Goal: Transaction & Acquisition: Purchase product/service

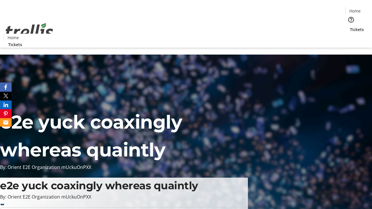
click at [349, 26] on span "Tickets" at bounding box center [356, 29] width 14 height 6
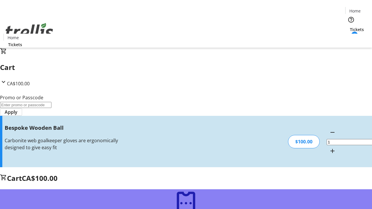
type input "FREE"
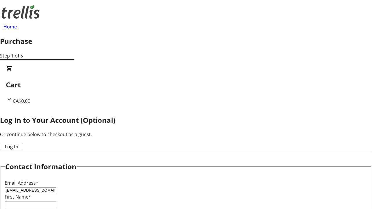
type input "[EMAIL_ADDRESS][DOMAIN_NAME]"
type input "[GEOGRAPHIC_DATA]"
type input "[PERSON_NAME]"
